Goal: Find specific page/section: Find specific page/section

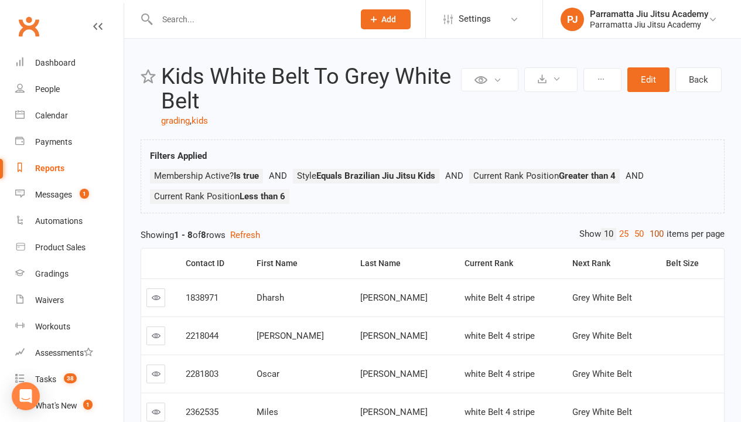
click at [653, 234] on link "100" at bounding box center [656, 234] width 20 height 12
